Goal: Information Seeking & Learning: Learn about a topic

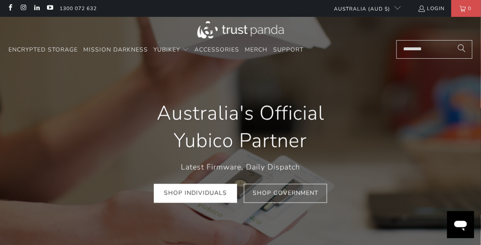
click at [406, 52] on input "Search..." at bounding box center [434, 49] width 76 height 19
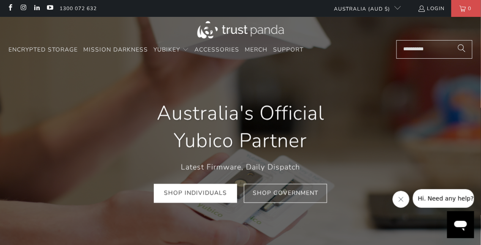
type input "**********"
click at [451, 40] on button "Search" at bounding box center [461, 49] width 21 height 19
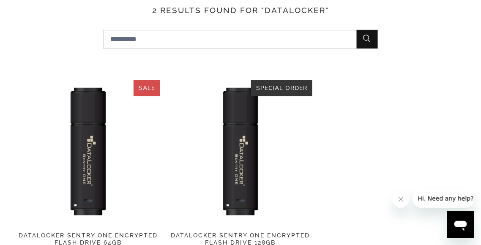
scroll to position [232, 0]
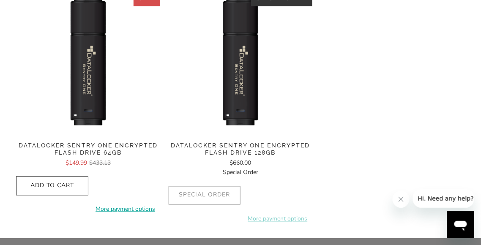
click at [89, 79] on img at bounding box center [88, 62] width 144 height 144
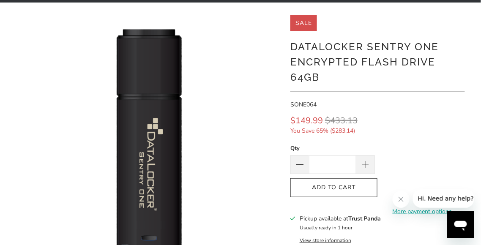
scroll to position [108, 0]
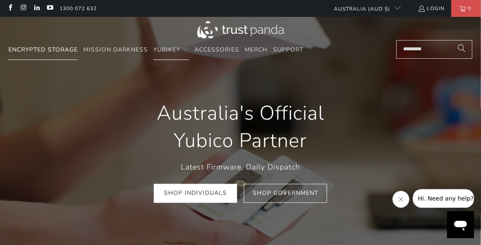
click at [57, 46] on span "Encrypted Storage" at bounding box center [42, 50] width 69 height 8
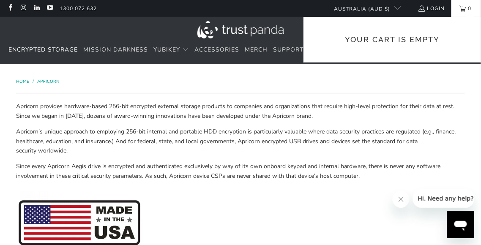
click at [421, 49] on p "Your Cart is Empty" at bounding box center [392, 36] width 177 height 39
click at [381, 115] on p "Apricorn provides hardware-based 256-bit encrypted external storage products to…" at bounding box center [240, 111] width 448 height 19
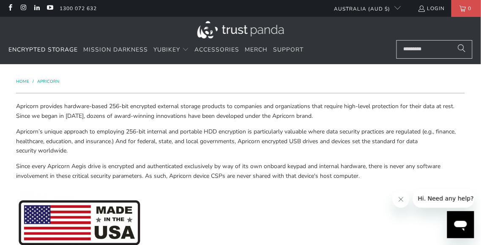
click at [419, 47] on input "Search..." at bounding box center [434, 49] width 76 height 19
type input "**********"
click at [451, 40] on button "Search" at bounding box center [461, 49] width 21 height 19
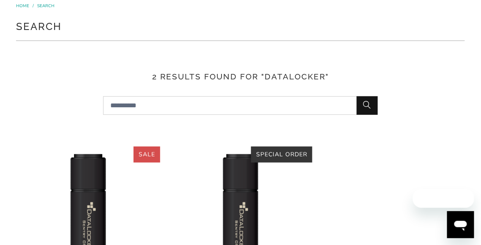
scroll to position [199, 0]
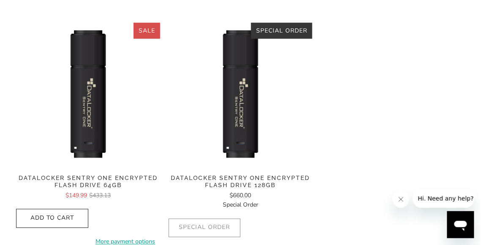
click at [91, 94] on img at bounding box center [88, 95] width 144 height 144
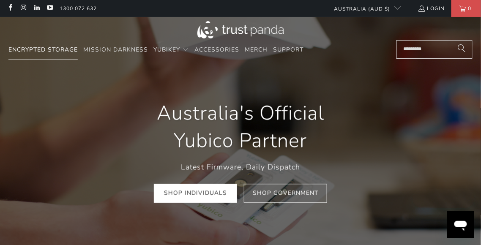
click at [39, 53] on span "Encrypted Storage" at bounding box center [42, 50] width 69 height 8
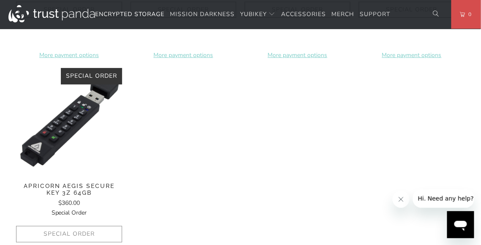
scroll to position [723, 0]
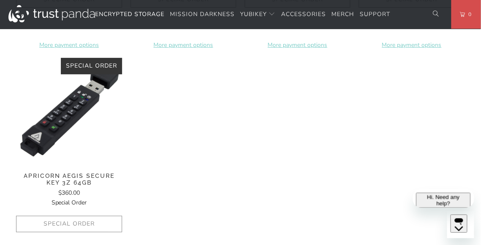
scroll to position [723, 0]
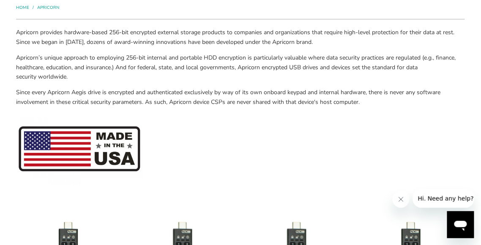
scroll to position [77, 0]
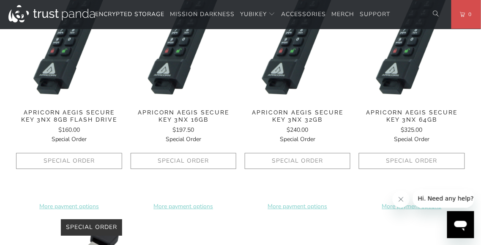
scroll to position [649, 0]
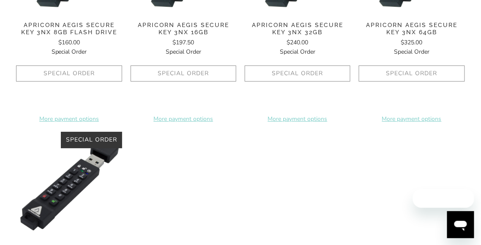
scroll to position [649, 0]
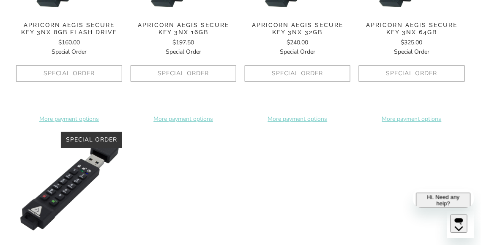
scroll to position [649, 0]
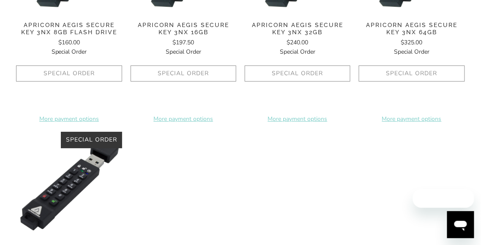
scroll to position [649, 0]
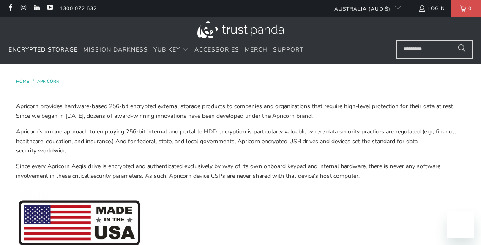
scroll to position [649, 0]
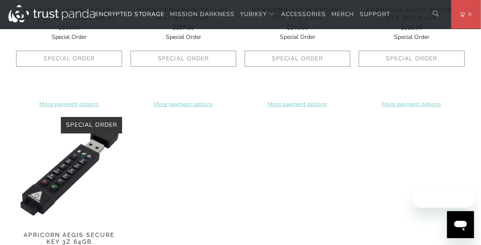
scroll to position [757, 0]
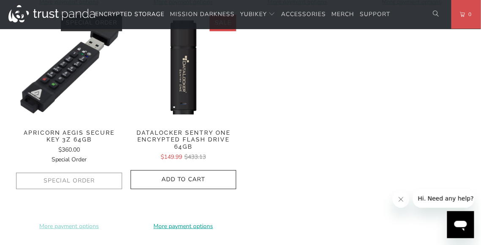
scroll to position [757, 0]
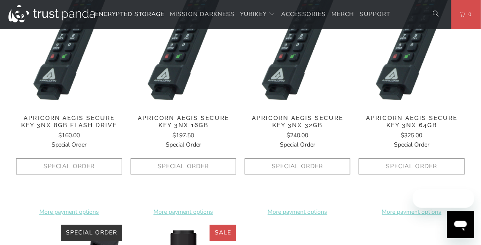
scroll to position [540, 0]
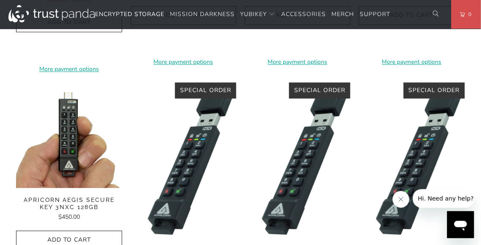
scroll to position [430, 0]
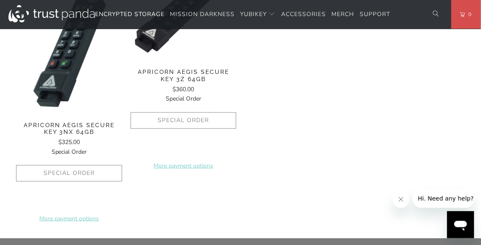
scroll to position [856, 0]
